Goal: Download file/media

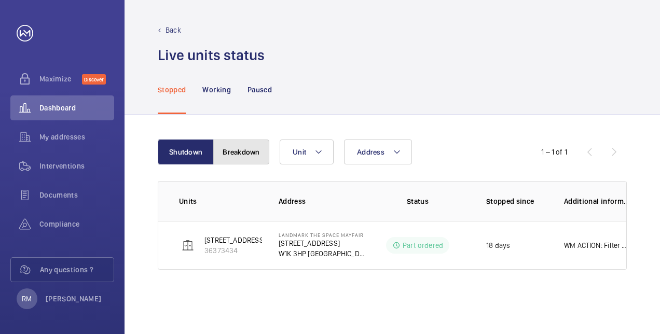
click at [242, 157] on button "Breakdown" at bounding box center [241, 152] width 56 height 25
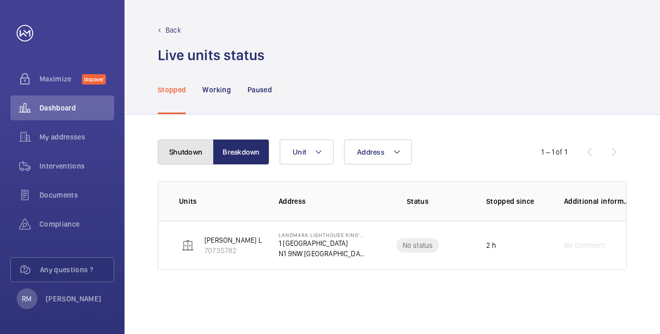
click at [195, 152] on button "Shutdown" at bounding box center [186, 152] width 56 height 25
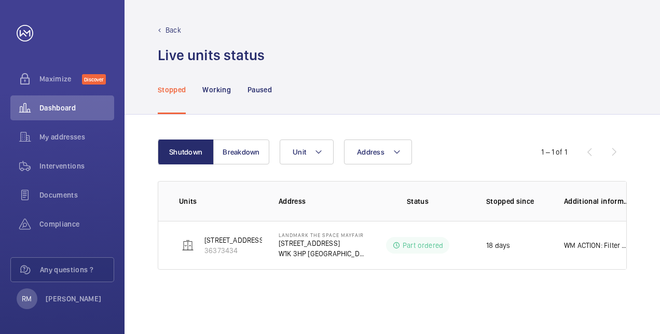
click at [180, 88] on p "Stopped" at bounding box center [172, 90] width 28 height 10
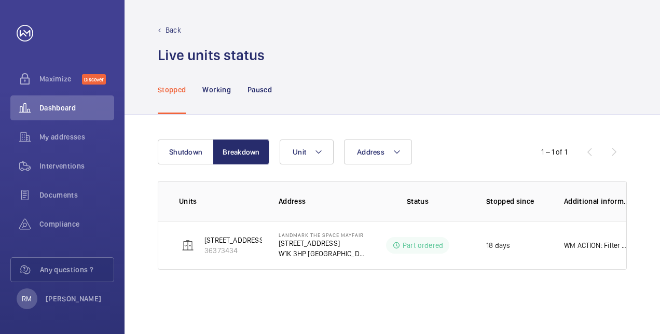
click at [163, 27] on div "Back" at bounding box center [392, 30] width 469 height 10
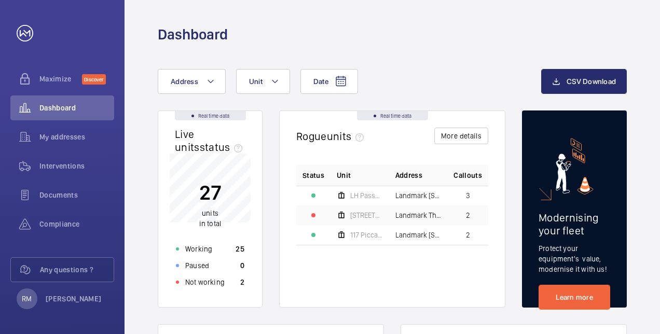
click at [315, 233] on div at bounding box center [314, 235] width 4 height 4
click at [374, 238] on span "117 Piccadilly" at bounding box center [366, 235] width 33 height 7
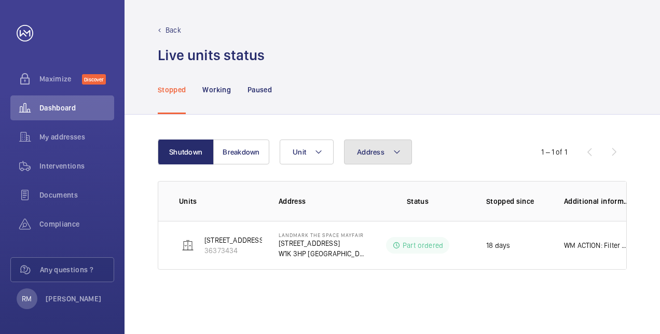
click at [374, 153] on span "Address" at bounding box center [371, 152] width 28 height 8
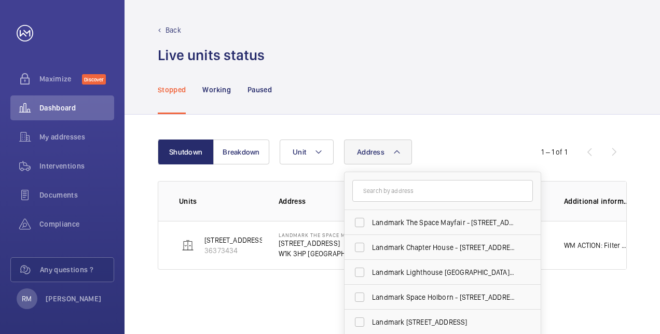
click at [374, 150] on span "Address" at bounding box center [371, 152] width 28 height 8
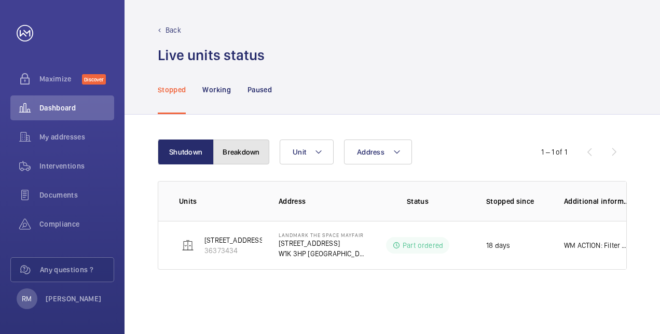
click at [235, 146] on button "Breakdown" at bounding box center [241, 152] width 56 height 25
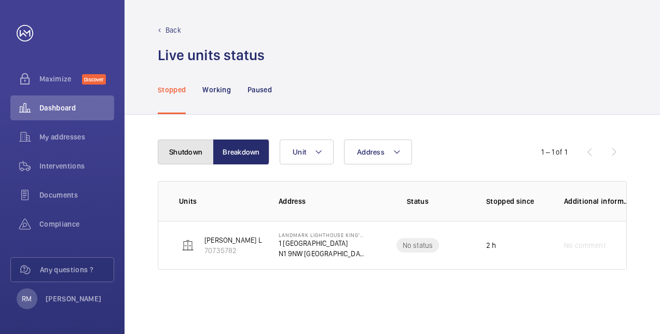
click at [174, 140] on button "Shutdown" at bounding box center [186, 152] width 56 height 25
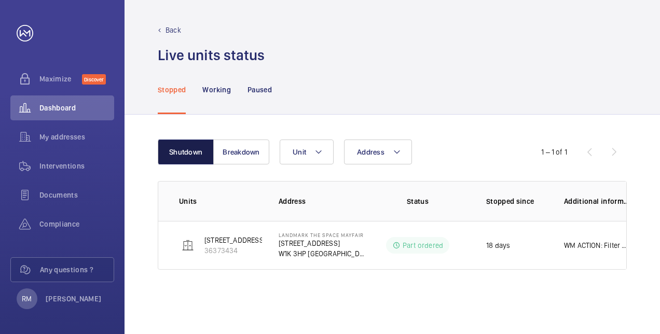
click at [209, 156] on button "Shutdown" at bounding box center [186, 152] width 56 height 25
drag, startPoint x: 227, startPoint y: 150, endPoint x: 214, endPoint y: 157, distance: 15.1
click at [227, 151] on button "Breakdown" at bounding box center [241, 152] width 56 height 25
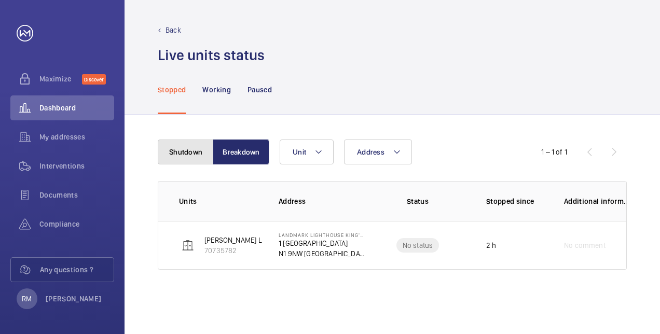
click at [189, 154] on button "Shutdown" at bounding box center [186, 152] width 56 height 25
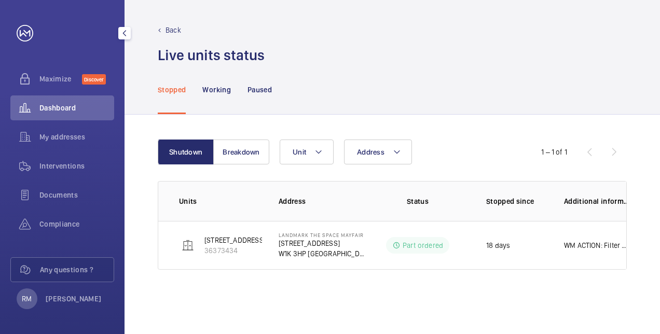
click at [127, 33] on mat-icon "button" at bounding box center [124, 33] width 12 height 8
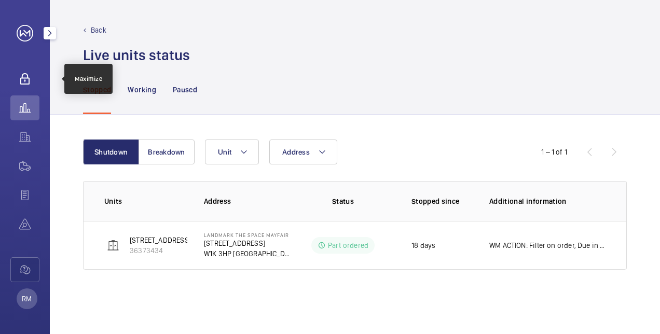
click at [37, 90] on wm-front-icon-button at bounding box center [24, 78] width 29 height 25
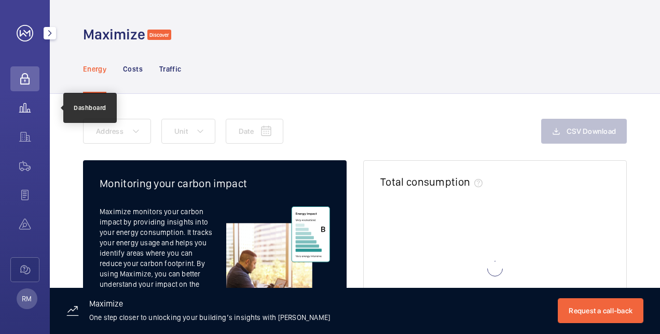
click at [35, 114] on wm-front-icon-button at bounding box center [24, 108] width 29 height 25
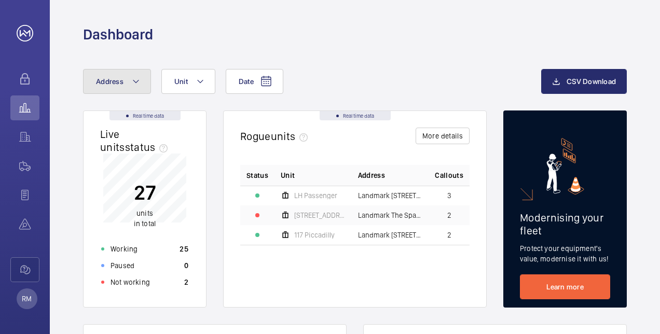
click at [123, 73] on button "Address" at bounding box center [117, 81] width 68 height 25
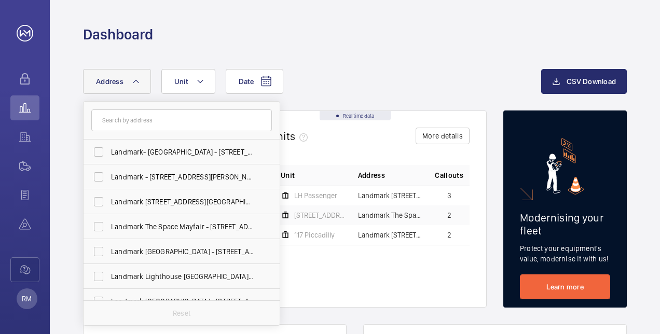
click at [142, 122] on input "text" at bounding box center [181, 121] width 181 height 22
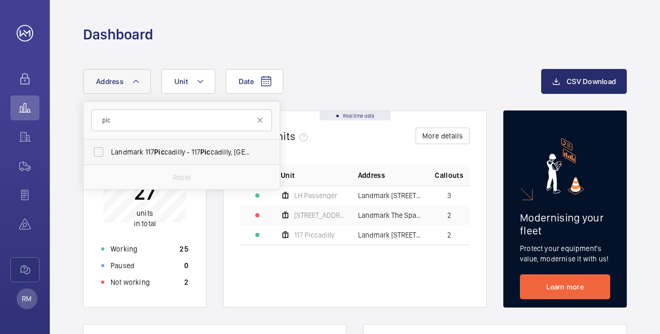
type input "pic"
click at [174, 156] on span "Landmark [STREET_ADDRESS]" at bounding box center [182, 152] width 143 height 10
click at [109, 156] on input "Landmark [STREET_ADDRESS]" at bounding box center [98, 152] width 21 height 21
checkbox input "true"
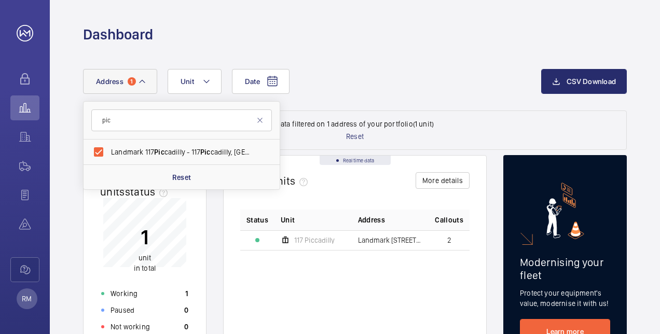
click at [443, 87] on div "Date Address 1 pic Landmark [STREET_ADDRESS] Reset Unit" at bounding box center [312, 81] width 458 height 25
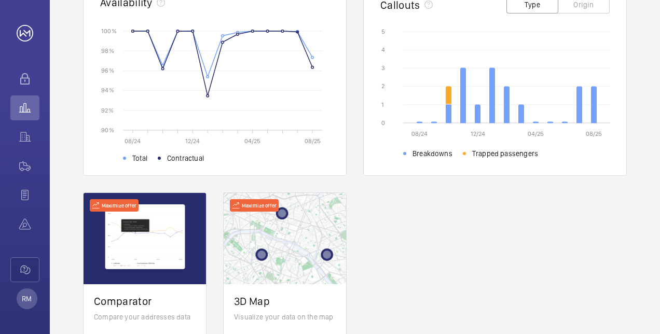
scroll to position [363, 0]
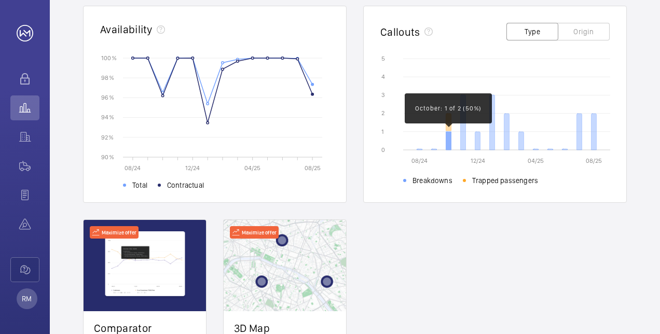
click at [448, 141] on icon at bounding box center [449, 141] width 5 height 18
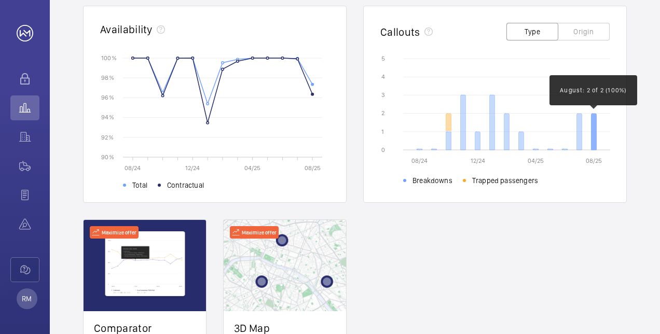
click at [594, 133] on icon at bounding box center [594, 132] width 5 height 36
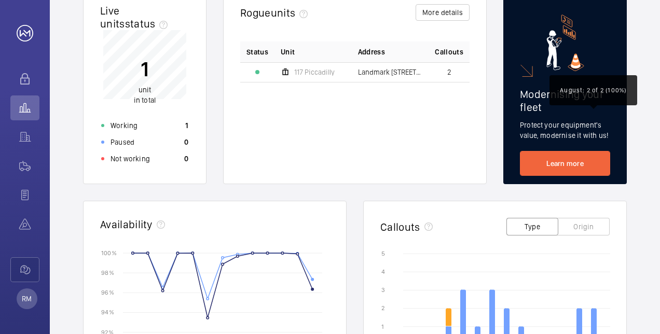
scroll to position [0, 0]
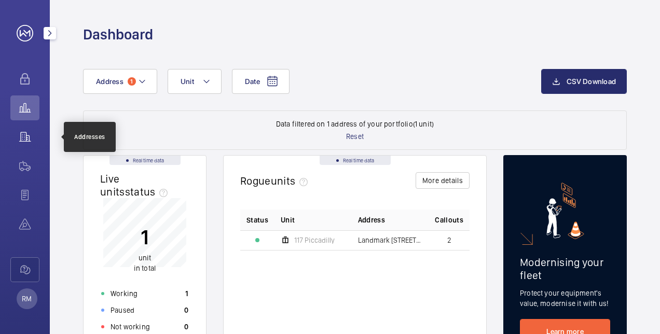
click at [23, 138] on wm-front-icon-button at bounding box center [24, 137] width 29 height 25
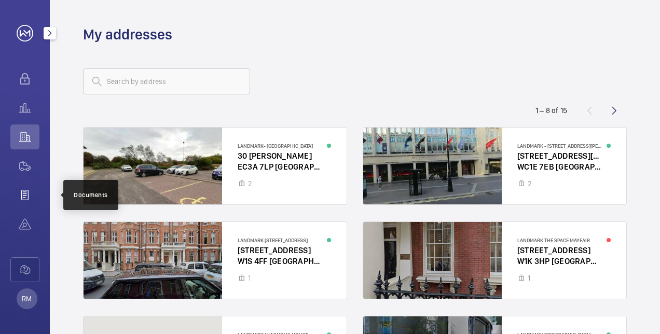
click at [23, 194] on wm-front-icon-button at bounding box center [24, 195] width 29 height 25
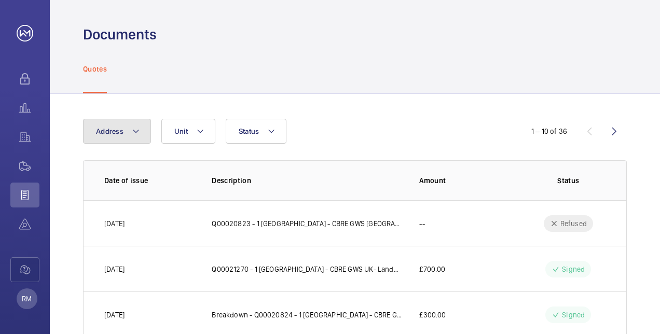
click at [116, 137] on button "Address" at bounding box center [117, 131] width 68 height 25
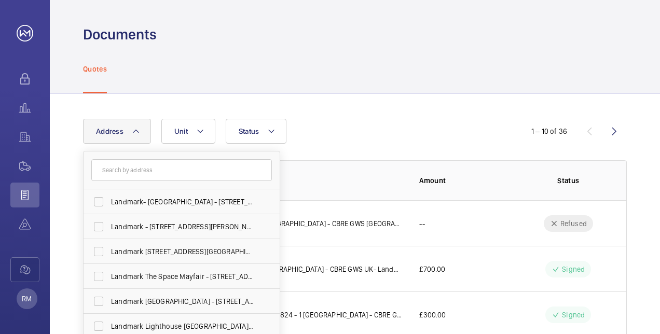
click at [133, 171] on input "text" at bounding box center [181, 170] width 181 height 22
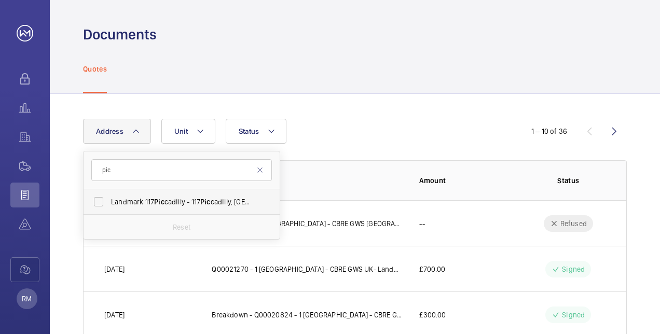
type input "pic"
click at [152, 212] on label "Landmark [STREET_ADDRESS]" at bounding box center [174, 202] width 181 height 25
click at [109, 212] on input "Landmark [STREET_ADDRESS]" at bounding box center [98, 202] width 21 height 21
checkbox input "true"
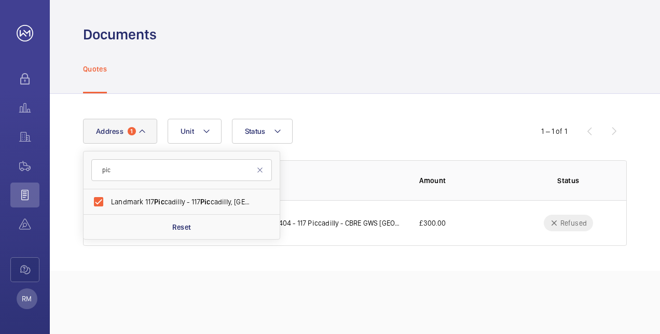
click at [375, 116] on div "Address 1 pic Landmark [STREET_ADDRESS] Reset Unit Status 1 – 1 of 1 Date of is…" at bounding box center [355, 182] width 611 height 177
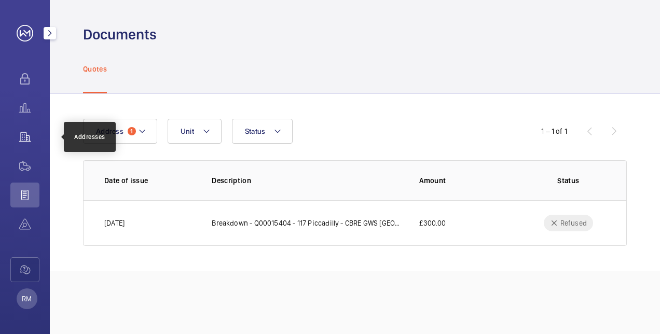
click at [28, 136] on wm-front-icon-button at bounding box center [24, 137] width 29 height 25
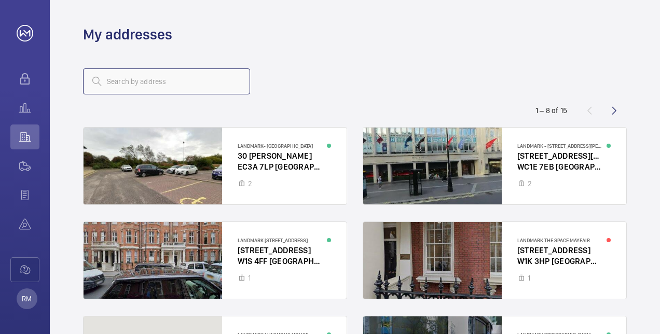
click at [163, 83] on input "text" at bounding box center [166, 82] width 167 height 26
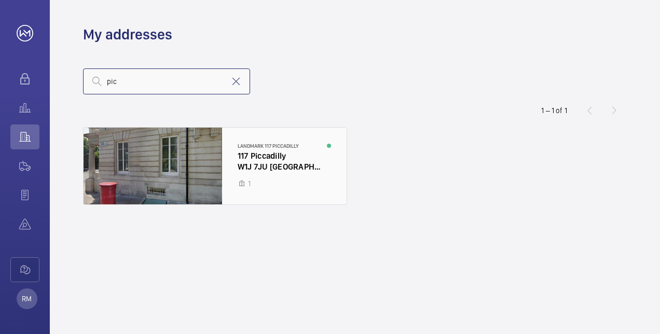
type input "pic"
click at [257, 164] on div at bounding box center [215, 166] width 263 height 77
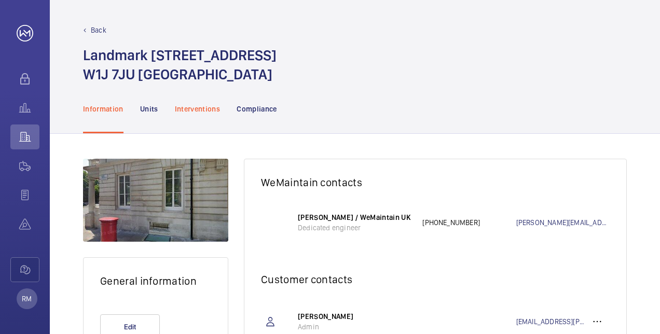
click at [201, 98] on div "Interventions" at bounding box center [198, 108] width 46 height 49
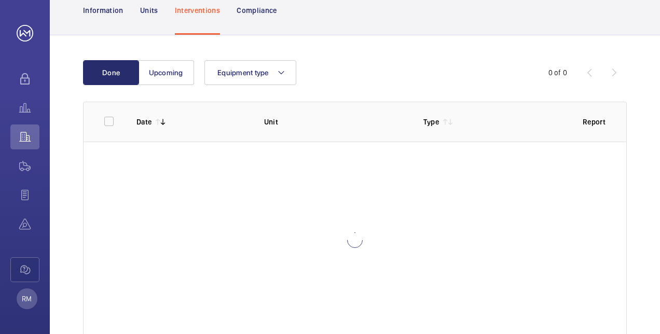
scroll to position [104, 0]
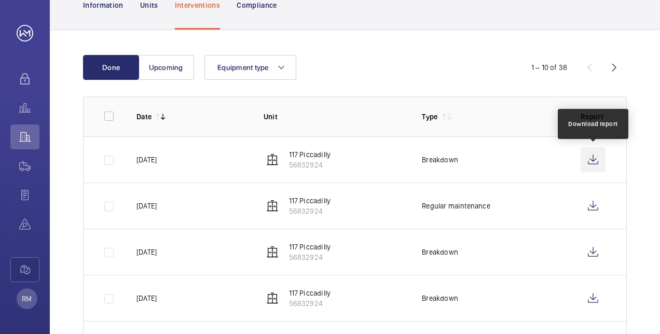
click at [592, 160] on wm-front-icon-button at bounding box center [593, 159] width 25 height 25
